Goal: Task Accomplishment & Management: Manage account settings

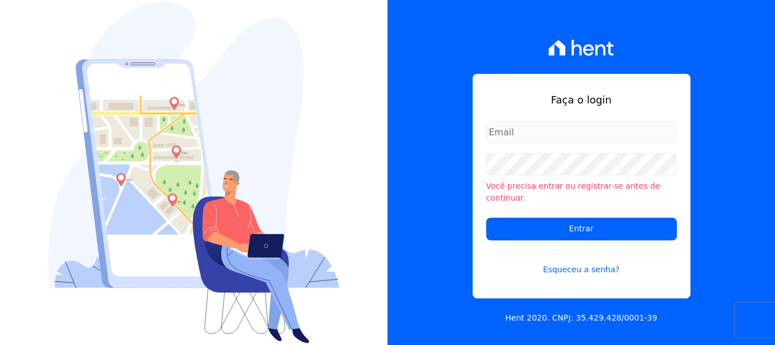
type input "[PERSON_NAME][EMAIL_ADDRESS][PERSON_NAME][DOMAIN_NAME]"
click at [578, 125] on div "Faça o login [PERSON_NAME][EMAIL_ADDRESS][PERSON_NAME][DOMAIN_NAME] Você precis…" at bounding box center [582, 186] width 218 height 224
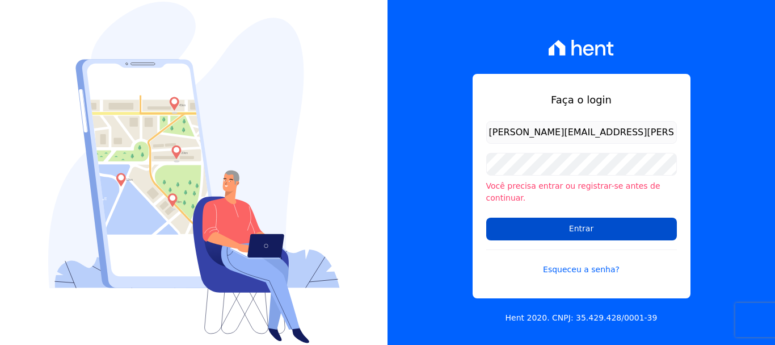
click at [564, 226] on input "Entrar" at bounding box center [581, 228] width 191 height 23
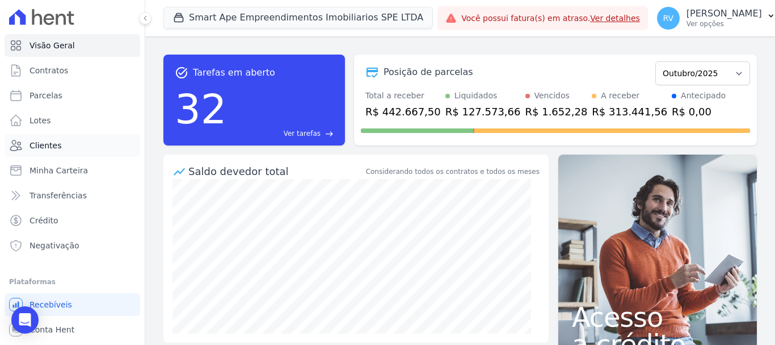
scroll to position [21, 0]
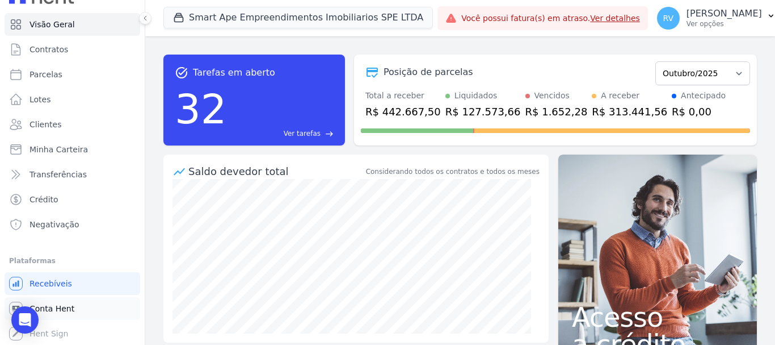
click at [54, 309] on span "Conta Hent" at bounding box center [52, 308] width 45 height 11
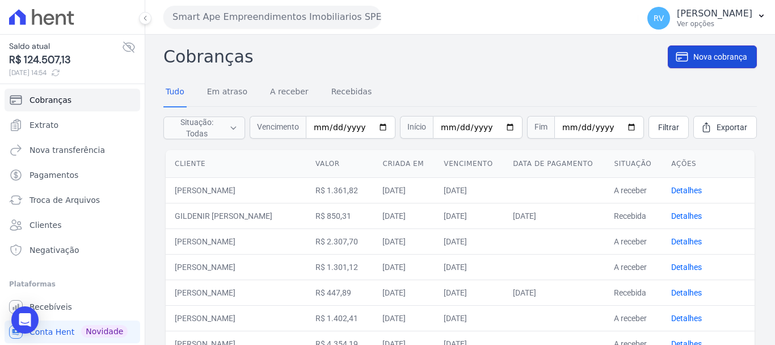
click at [695, 56] on span "Nova cobrança" at bounding box center [721, 56] width 54 height 11
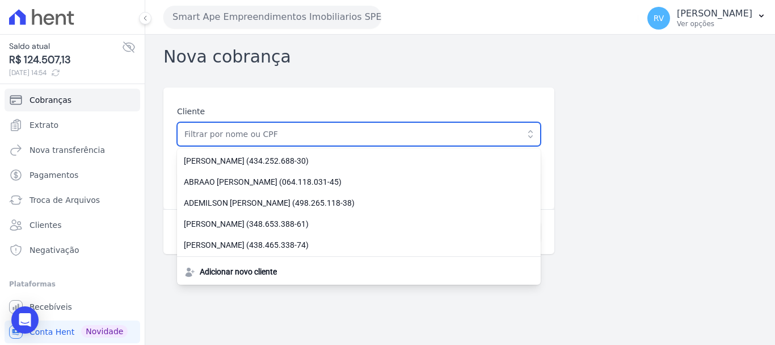
click at [266, 131] on input "text" at bounding box center [359, 134] width 364 height 24
paste input "408.950.678-62"
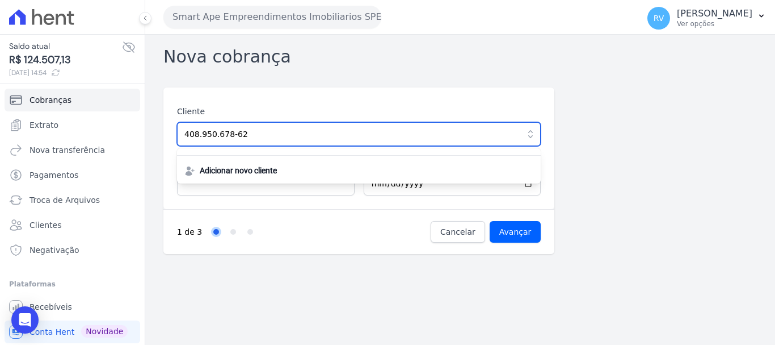
click at [289, 138] on input "408.950.678-62" at bounding box center [359, 134] width 364 height 24
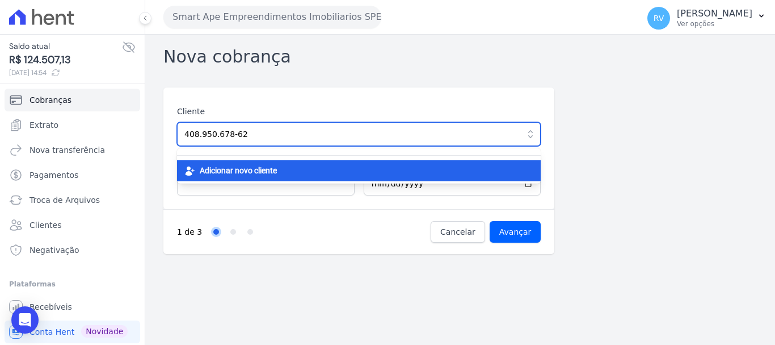
type input "408.950.678-62"
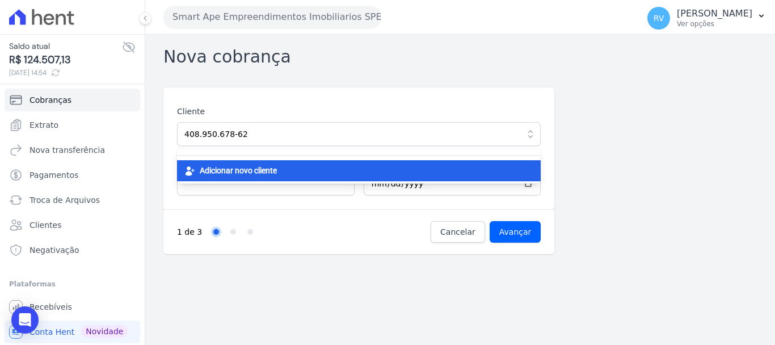
click at [263, 169] on span "Adicionar novo cliente" at bounding box center [238, 171] width 77 height 12
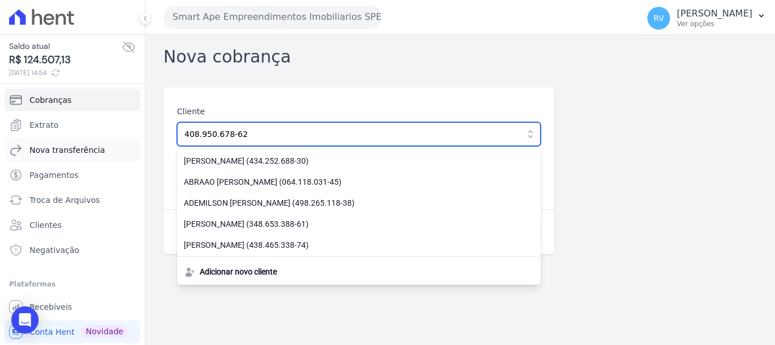
drag, startPoint x: 264, startPoint y: 135, endPoint x: 78, endPoint y: 140, distance: 186.8
click at [82, 140] on div "Saldo atual R$ 124.507,13 13/10/2025, 14:54 Cobranças Extrato Nova transferênci…" at bounding box center [387, 172] width 775 height 345
drag, startPoint x: 213, startPoint y: 143, endPoint x: 210, endPoint y: 138, distance: 6.1
click at [211, 140] on input "text" at bounding box center [359, 134] width 364 height 24
paste input "EDMUNDO GONCALVES DE ARAUJO FILHO"
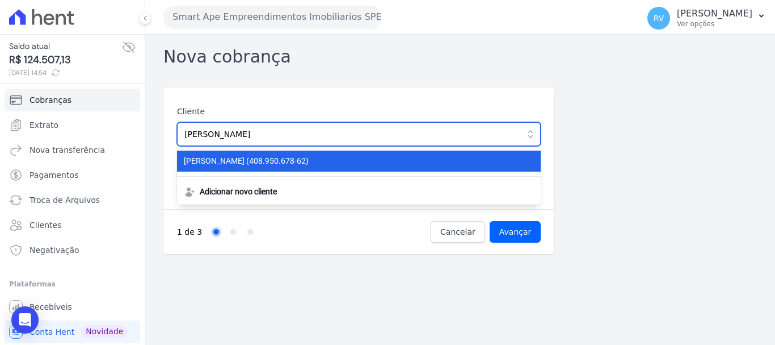
type input "EDMUNDO GONCALVES DE ARAUJO FILHO"
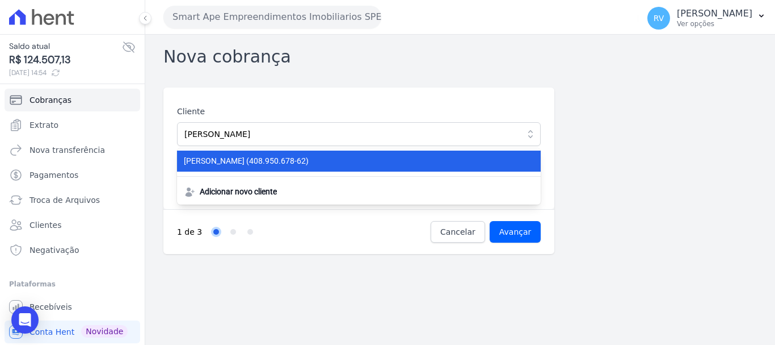
click at [296, 165] on span "EDMUNDO GONCALVES DE ARAUJO FILHO (408.950.678-62)" at bounding box center [352, 161] width 337 height 12
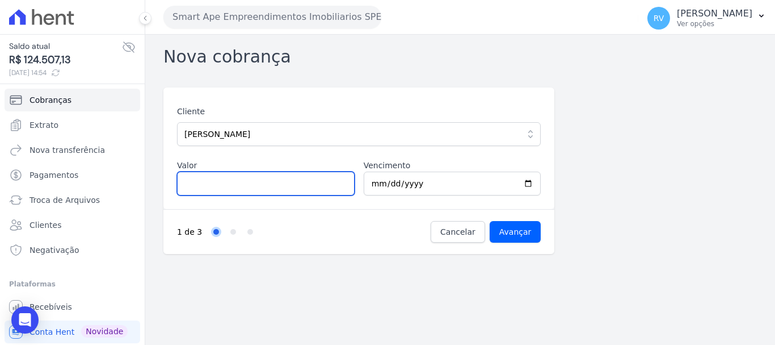
click at [212, 186] on input "Valor" at bounding box center [266, 183] width 178 height 24
type input "2418.56"
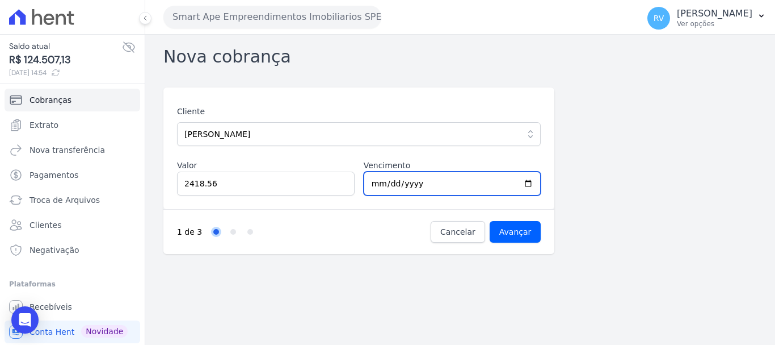
click at [526, 184] on input "2025-10-14" at bounding box center [453, 183] width 178 height 24
type input "2025-10-19"
click at [380, 184] on input "2025-10-19" at bounding box center [453, 183] width 178 height 24
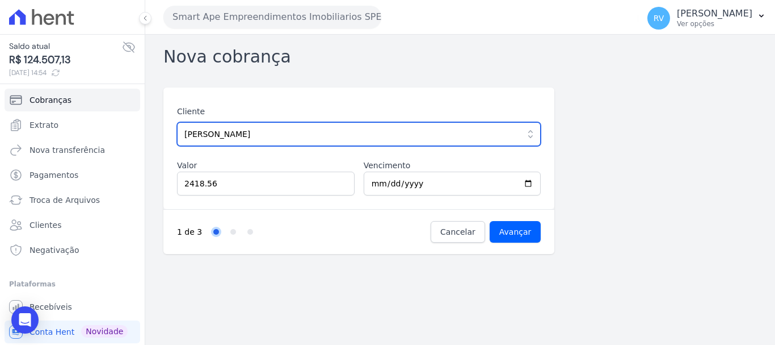
click at [371, 133] on input "[PERSON_NAME]" at bounding box center [359, 134] width 364 height 24
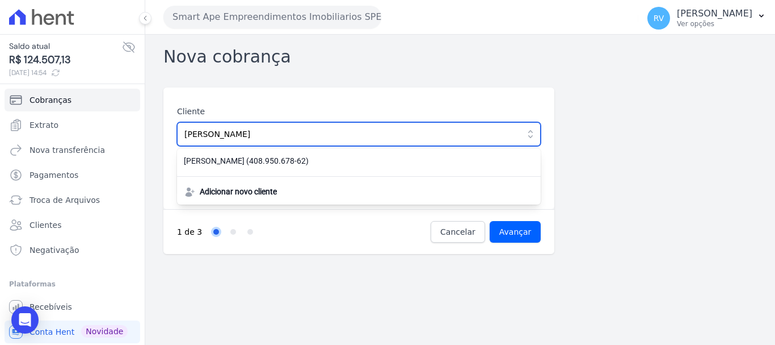
click at [390, 136] on input "[PERSON_NAME]" at bounding box center [359, 134] width 364 height 24
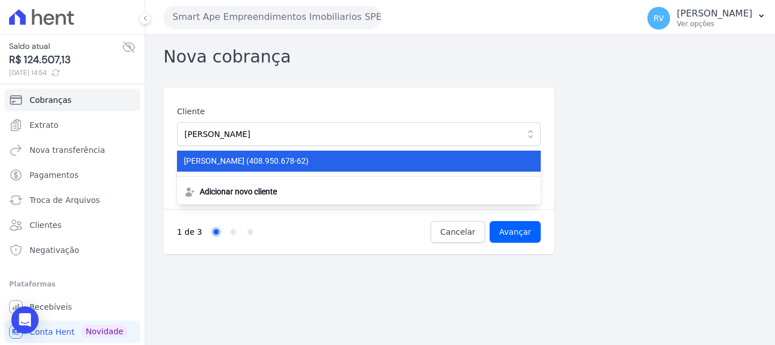
click at [368, 160] on span "EDMUNDO GONCALVES DE ARAUJO FILHO (408.950.678-62)" at bounding box center [352, 161] width 337 height 12
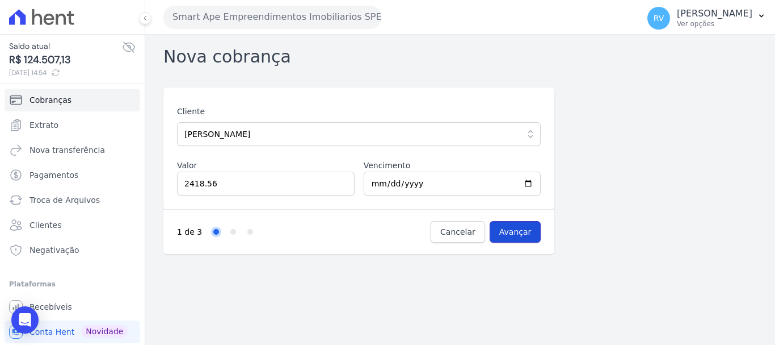
click at [524, 236] on input "Avançar" at bounding box center [516, 232] width 52 height 22
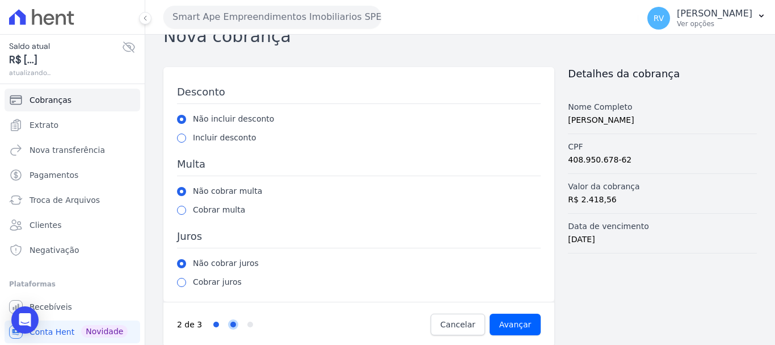
scroll to position [31, 0]
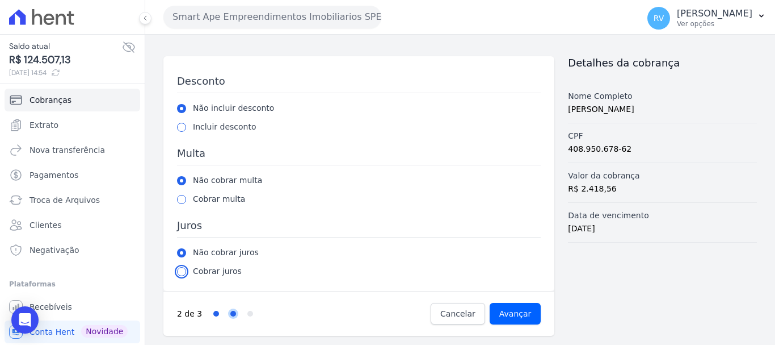
click at [182, 270] on input "radio" at bounding box center [181, 271] width 9 height 9
radio input "true"
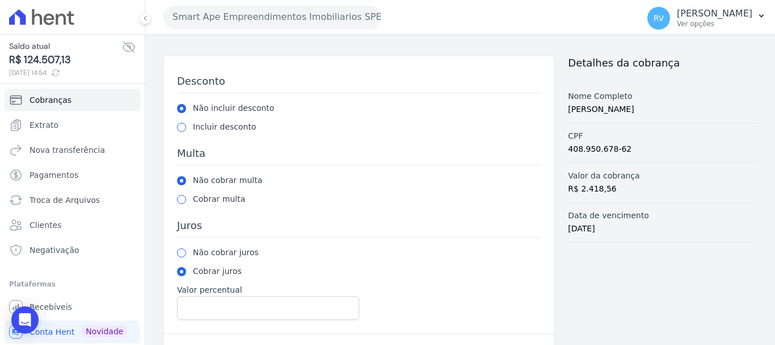
click at [186, 196] on div "Cobrar multa" at bounding box center [359, 199] width 364 height 12
click at [184, 200] on input "radio" at bounding box center [181, 199] width 9 height 9
radio input "true"
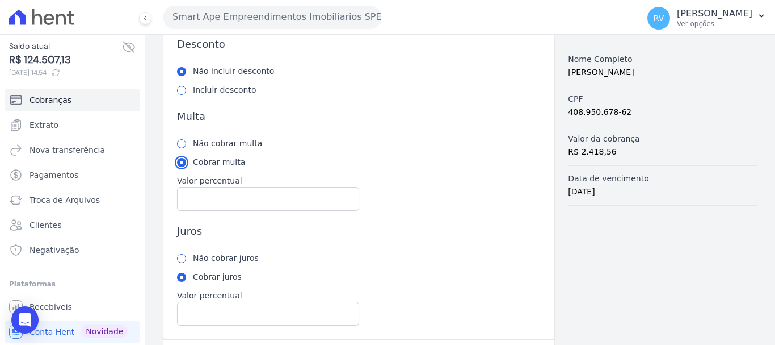
scroll to position [88, 0]
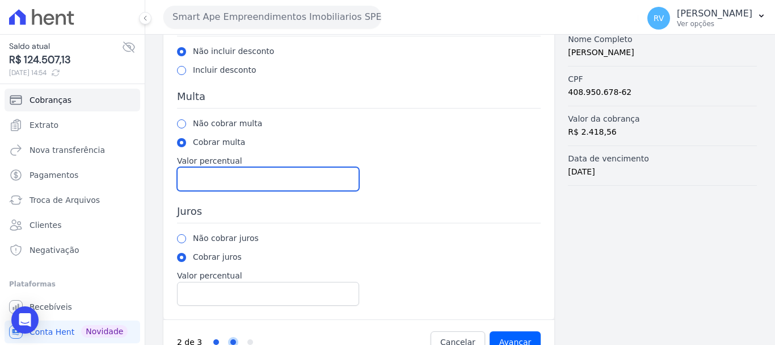
click at [231, 178] on input "Valor percentual" at bounding box center [268, 179] width 182 height 24
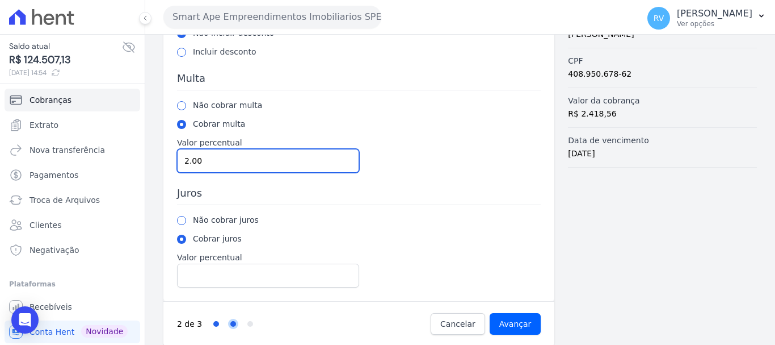
scroll to position [116, 0]
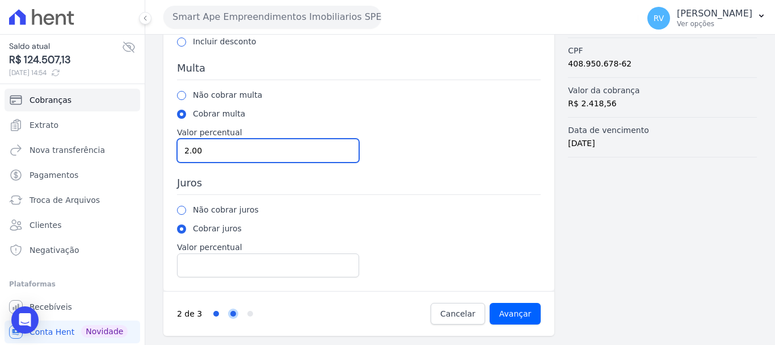
type input "2.00"
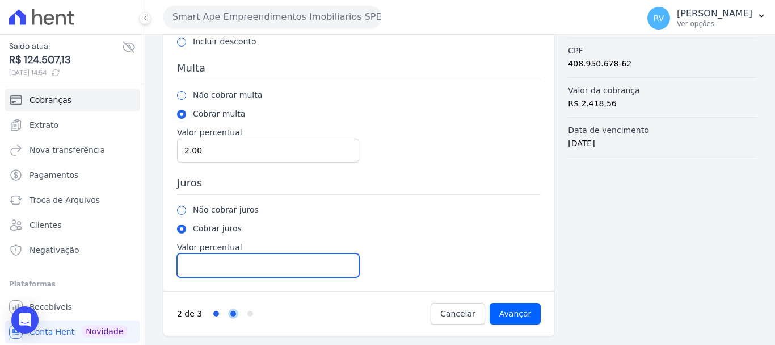
click at [204, 270] on input "Valor percentual" at bounding box center [268, 265] width 182 height 24
type input "1.00"
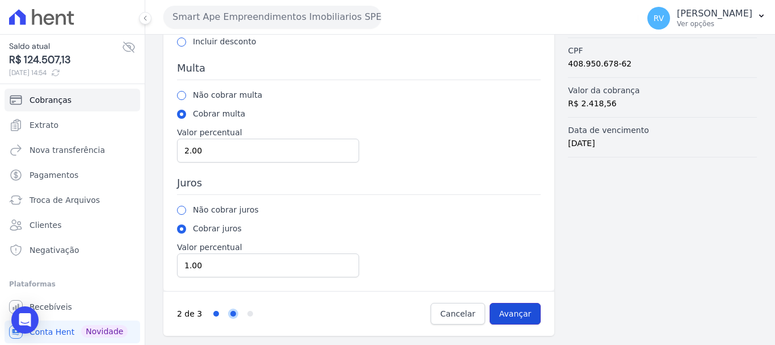
click at [507, 311] on input "Avançar" at bounding box center [516, 314] width 52 height 22
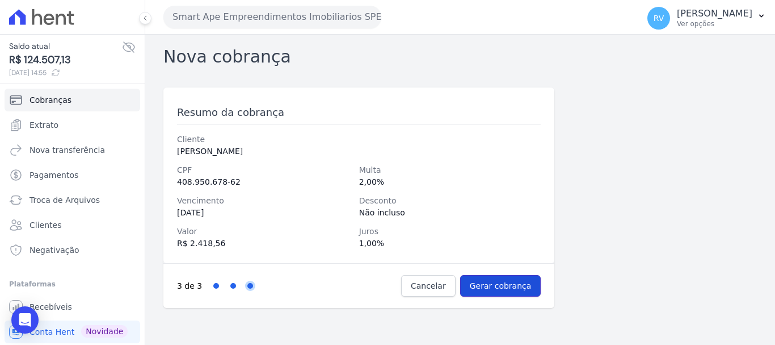
click at [505, 285] on input "Gerar cobrança" at bounding box center [500, 286] width 81 height 22
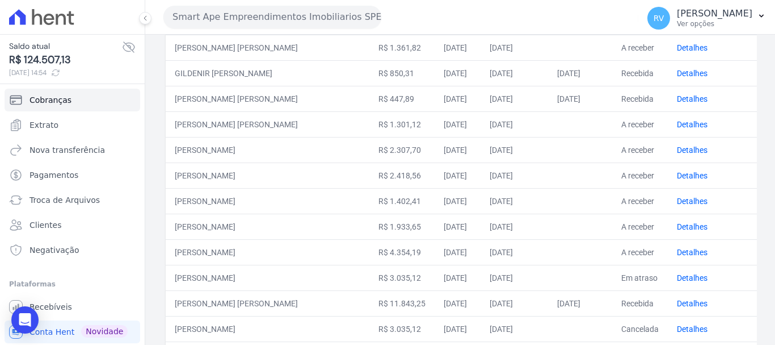
scroll to position [170, 0]
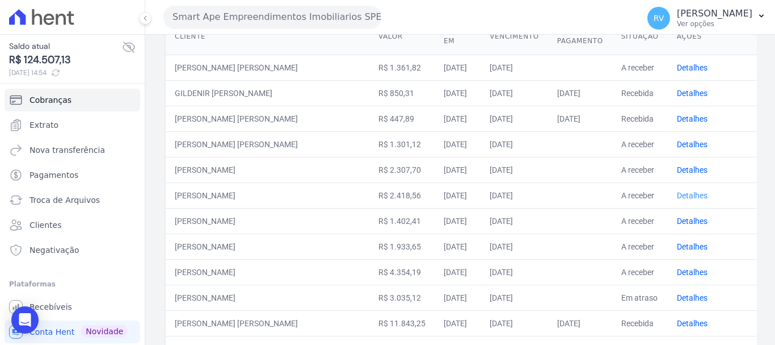
click at [690, 195] on link "Detalhes" at bounding box center [692, 195] width 31 height 9
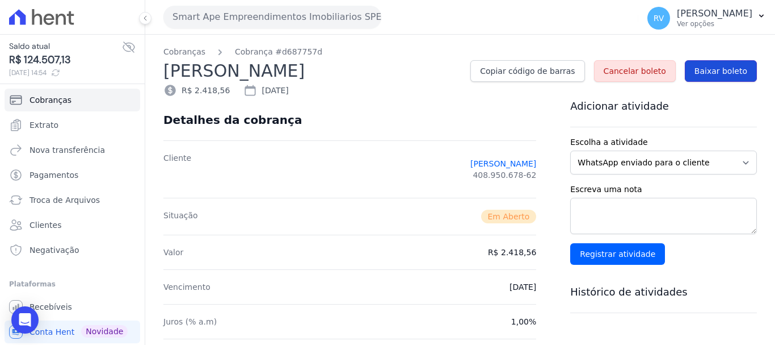
click at [712, 77] on span "Baixar boleto" at bounding box center [721, 70] width 53 height 11
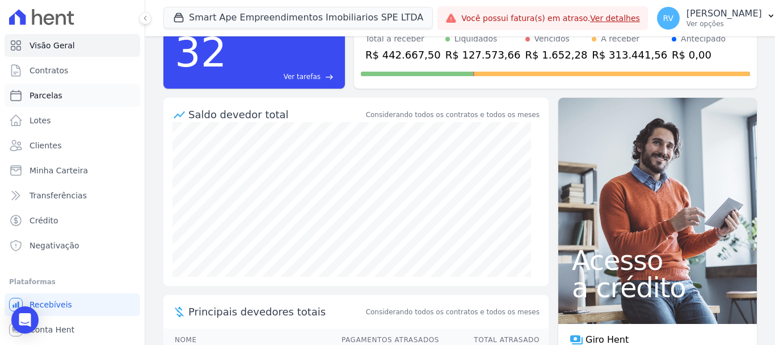
scroll to position [21, 0]
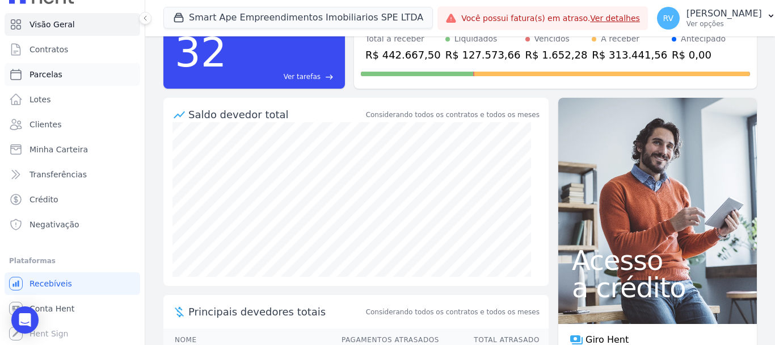
click at [62, 79] on link "Parcelas" at bounding box center [73, 74] width 136 height 23
select select
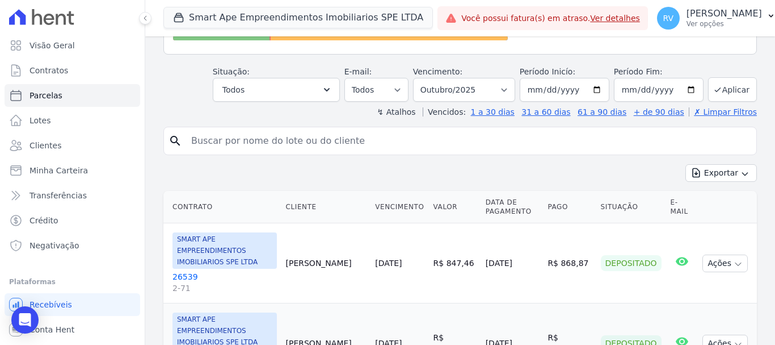
scroll to position [170, 0]
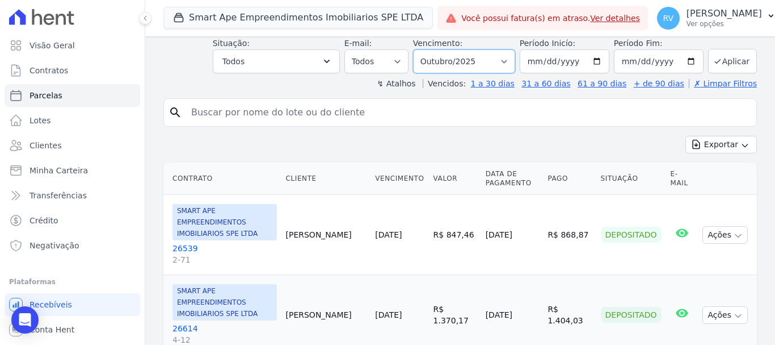
click at [509, 57] on select "Filtrar por período ──────── Todos os meses Março/2024 Abril/2024 Maio/2024 Jun…" at bounding box center [464, 61] width 102 height 24
select select "date_range_filter"
click at [421, 49] on select "Filtrar por período ──────── Todos os meses Março/2024 Abril/2024 Maio/2024 Jun…" at bounding box center [464, 61] width 102 height 24
click at [268, 121] on input "search" at bounding box center [468, 112] width 568 height 23
paste input "408.950.678-62"
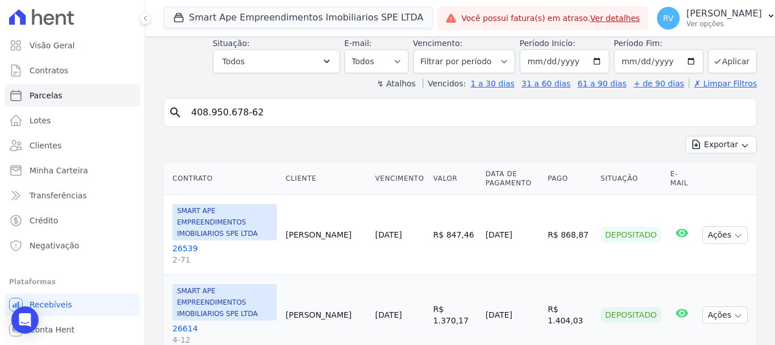
type input "408.950.678-62"
select select
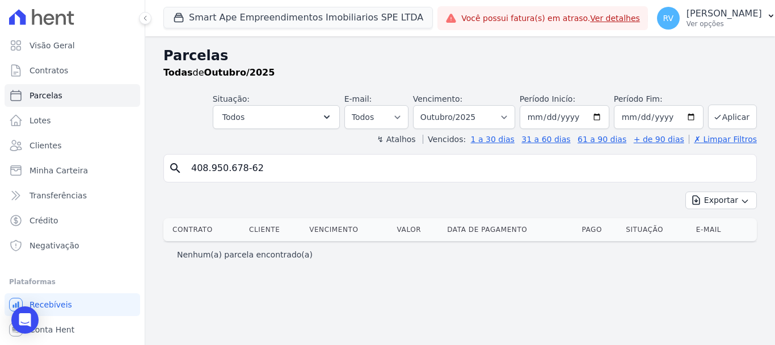
drag, startPoint x: 299, startPoint y: 168, endPoint x: -6, endPoint y: 166, distance: 304.2
click at [0, 166] on html "Visão Geral Contratos [GEOGRAPHIC_DATA] Lotes Clientes Minha Carteira Transferê…" at bounding box center [387, 172] width 775 height 345
paste input "[PERSON_NAME]"
type input "[PERSON_NAME]"
click at [514, 114] on select "Filtrar por período ──────── Todos os meses Março/2024 Abril/2024 Maio/2024 Jun…" at bounding box center [464, 117] width 102 height 24
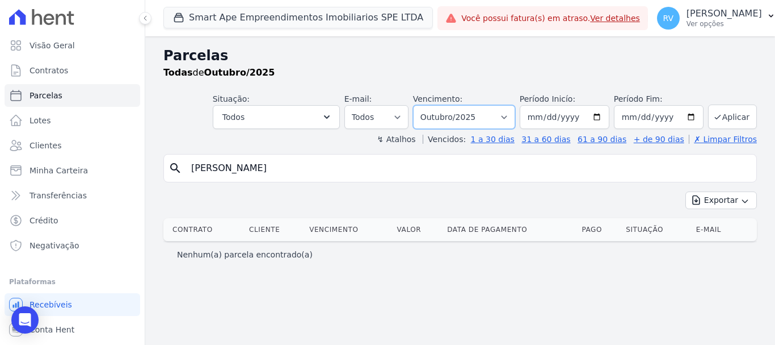
select select "date_range_filter"
click at [429, 105] on select "Filtrar por período ──────── Todos os meses Março/2024 Abril/2024 Maio/2024 Jun…" at bounding box center [464, 117] width 102 height 24
click at [395, 167] on input "[PERSON_NAME]" at bounding box center [468, 168] width 568 height 23
select select
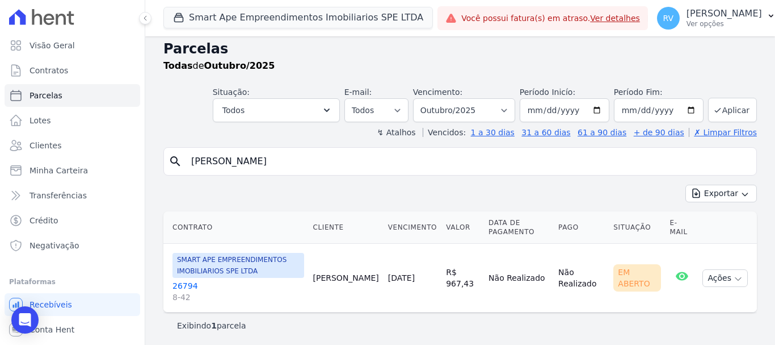
scroll to position [9, 0]
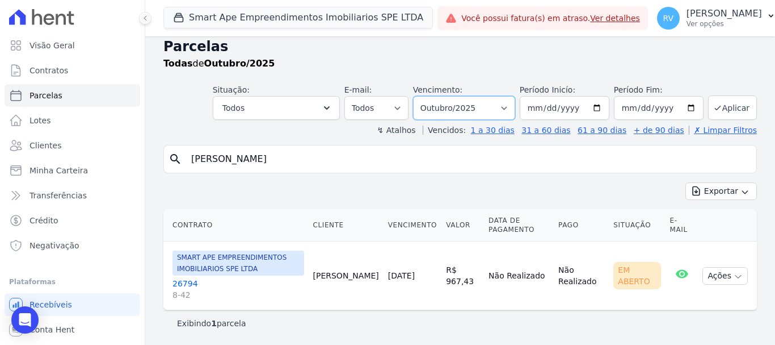
click at [503, 104] on select "Filtrar por período ──────── Todos os meses Março/2024 Abril/2024 Maio/2024 Jun…" at bounding box center [464, 108] width 102 height 24
click at [421, 96] on select "Filtrar por período ──────── Todos os meses Março/2024 Abril/2024 Maio/2024 Jun…" at bounding box center [464, 108] width 102 height 24
click at [506, 105] on select "Filtrar por período ──────── Todos os meses Março/2024 Abril/2024 Maio/2024 Jun…" at bounding box center [464, 108] width 102 height 24
select select "all"
click at [421, 96] on select "Filtrar por período ──────── Todos os meses Março/2024 Abril/2024 Maio/2024 Jun…" at bounding box center [464, 108] width 102 height 24
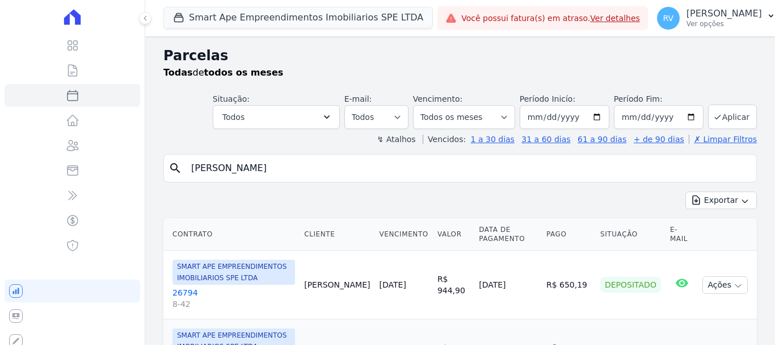
select select
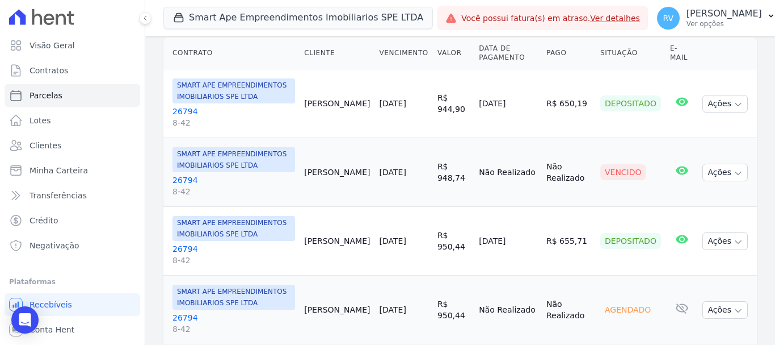
scroll to position [227, 0]
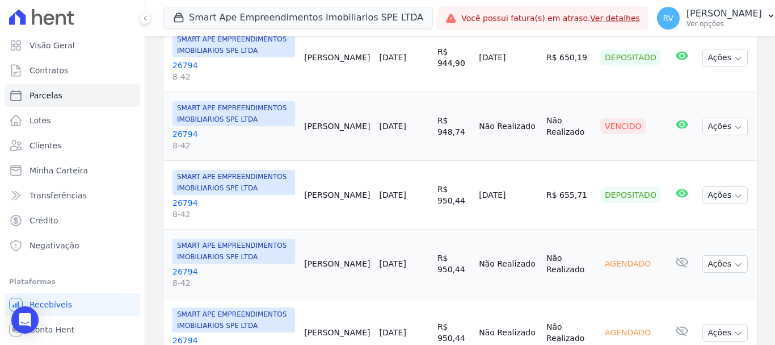
click at [183, 130] on link "26794 8-42" at bounding box center [234, 139] width 123 height 23
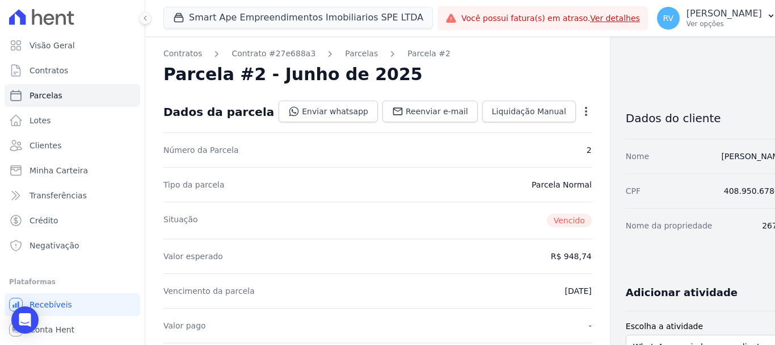
click at [581, 106] on icon "button" at bounding box center [586, 111] width 11 height 11
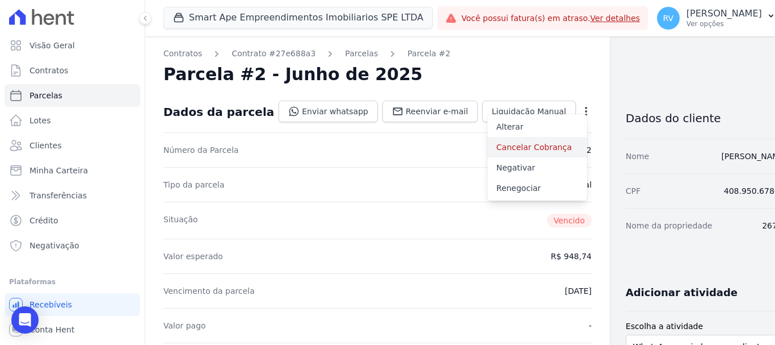
click at [504, 144] on link "Cancelar Cobrança" at bounding box center [538, 147] width 100 height 20
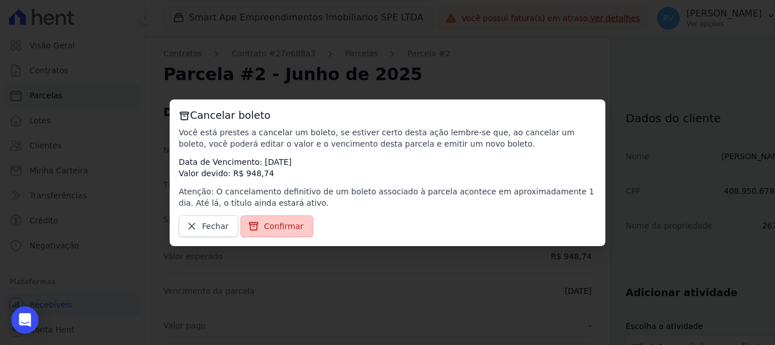
click at [275, 221] on span "Confirmar" at bounding box center [284, 225] width 40 height 11
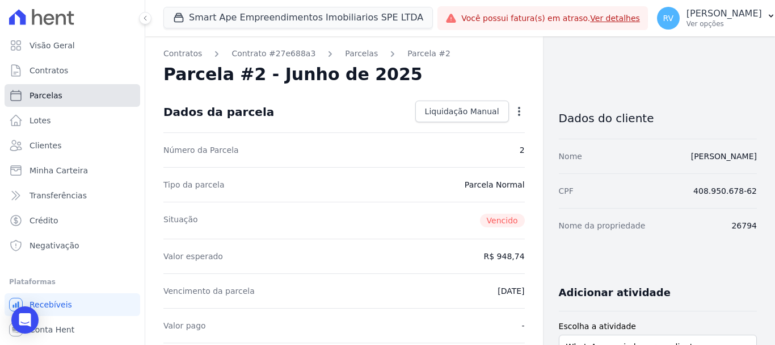
click at [89, 93] on link "Parcelas" at bounding box center [73, 95] width 136 height 23
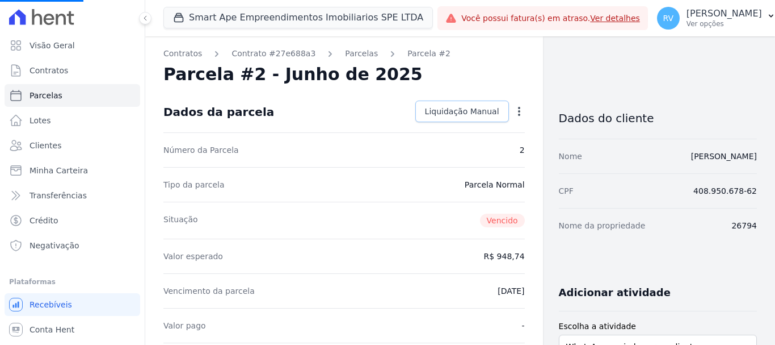
select select
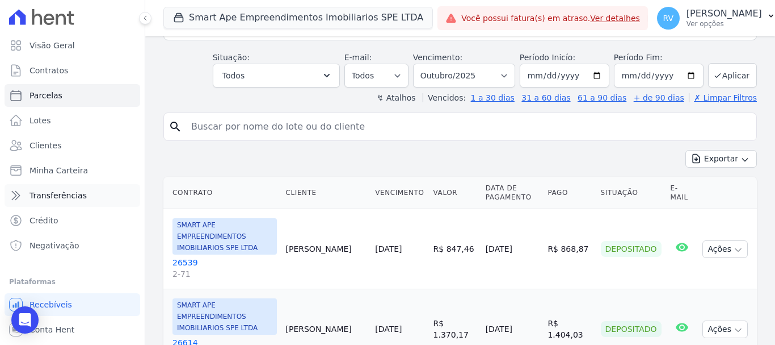
scroll to position [114, 0]
